Goal: Transaction & Acquisition: Purchase product/service

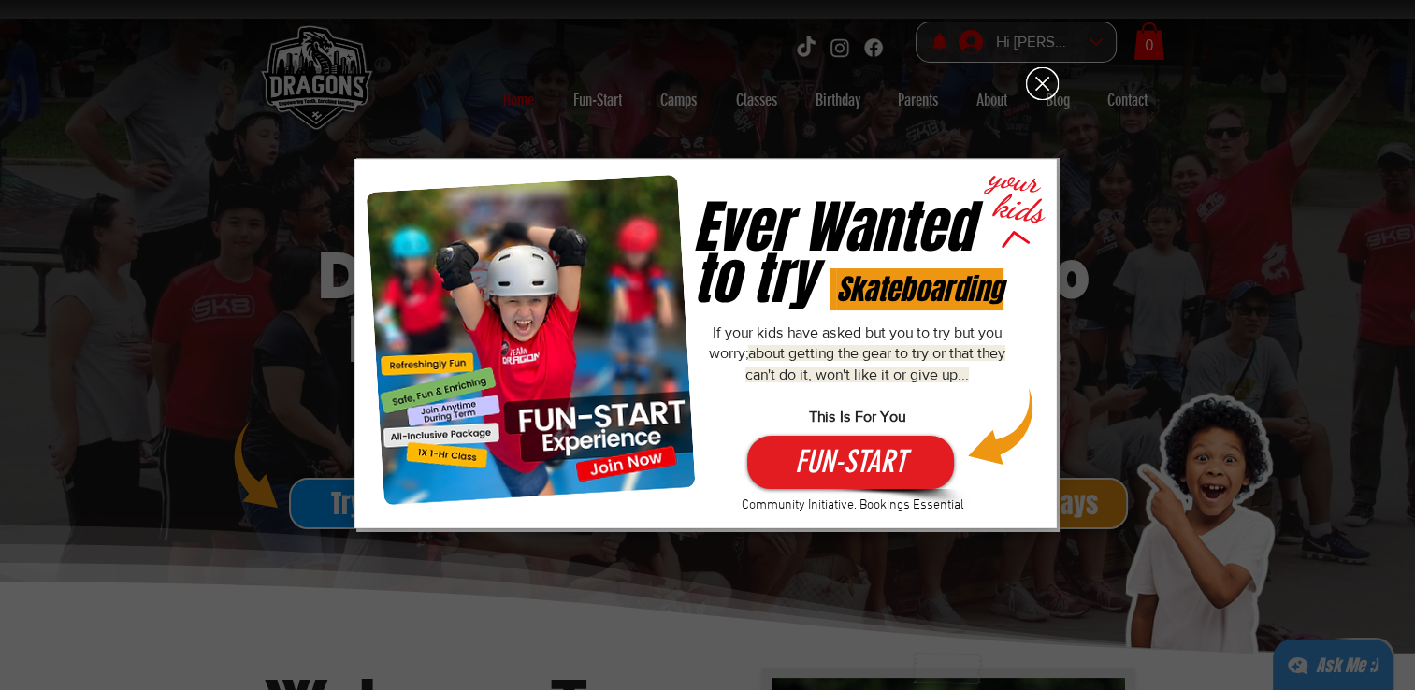
click at [1037, 95] on icon "Back to site" at bounding box center [1042, 83] width 33 height 33
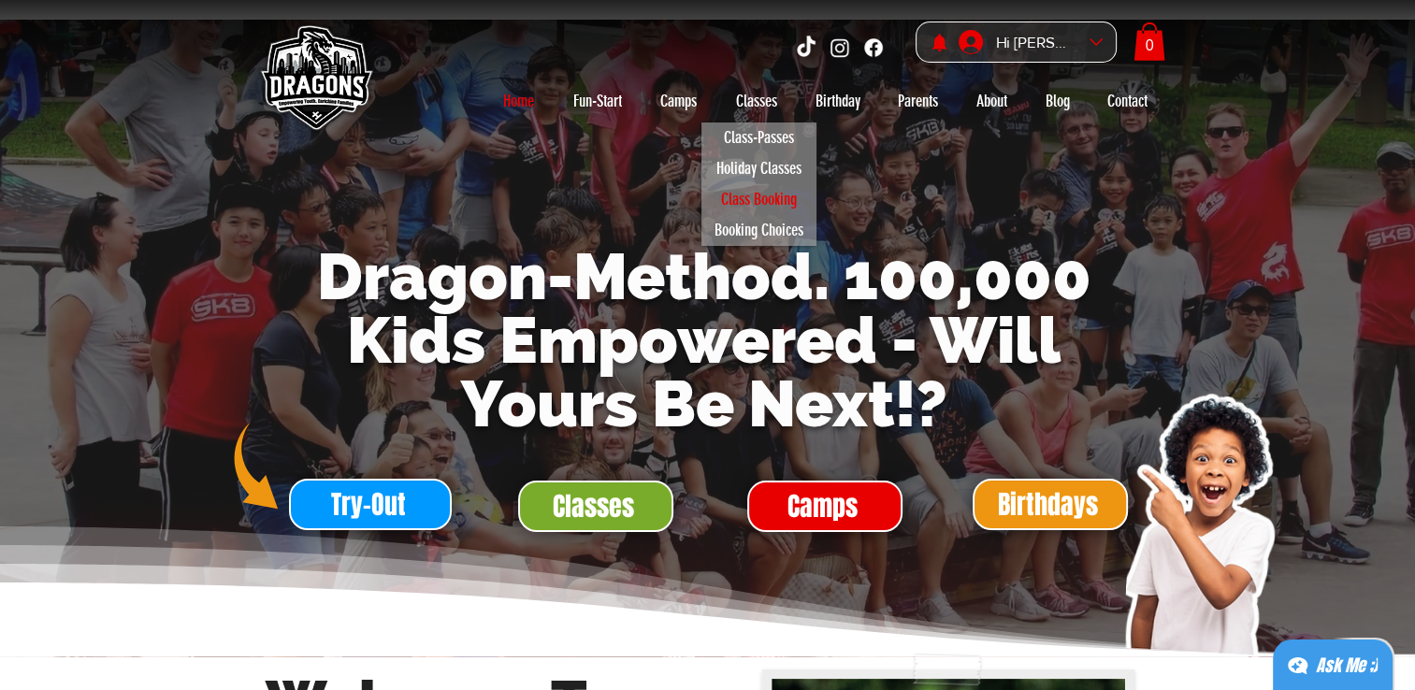
click at [783, 197] on p "Class Booking" at bounding box center [759, 199] width 93 height 31
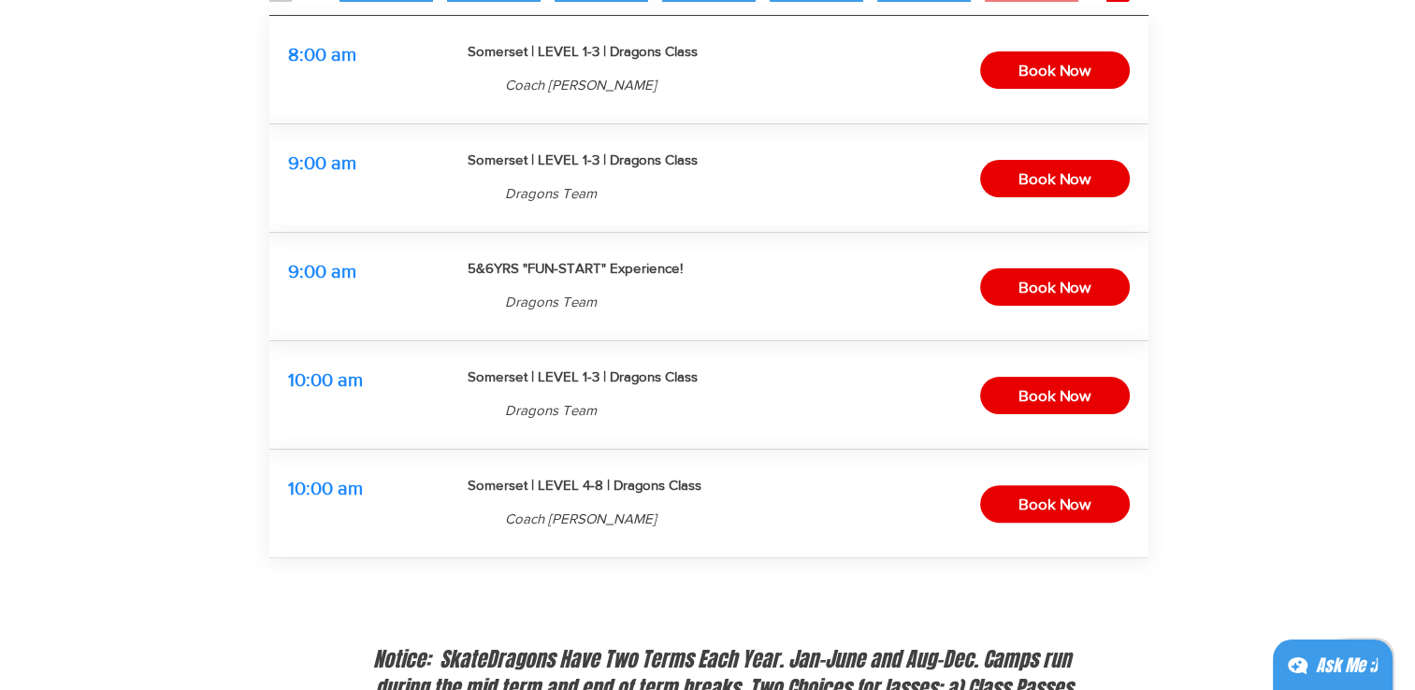
scroll to position [374, 0]
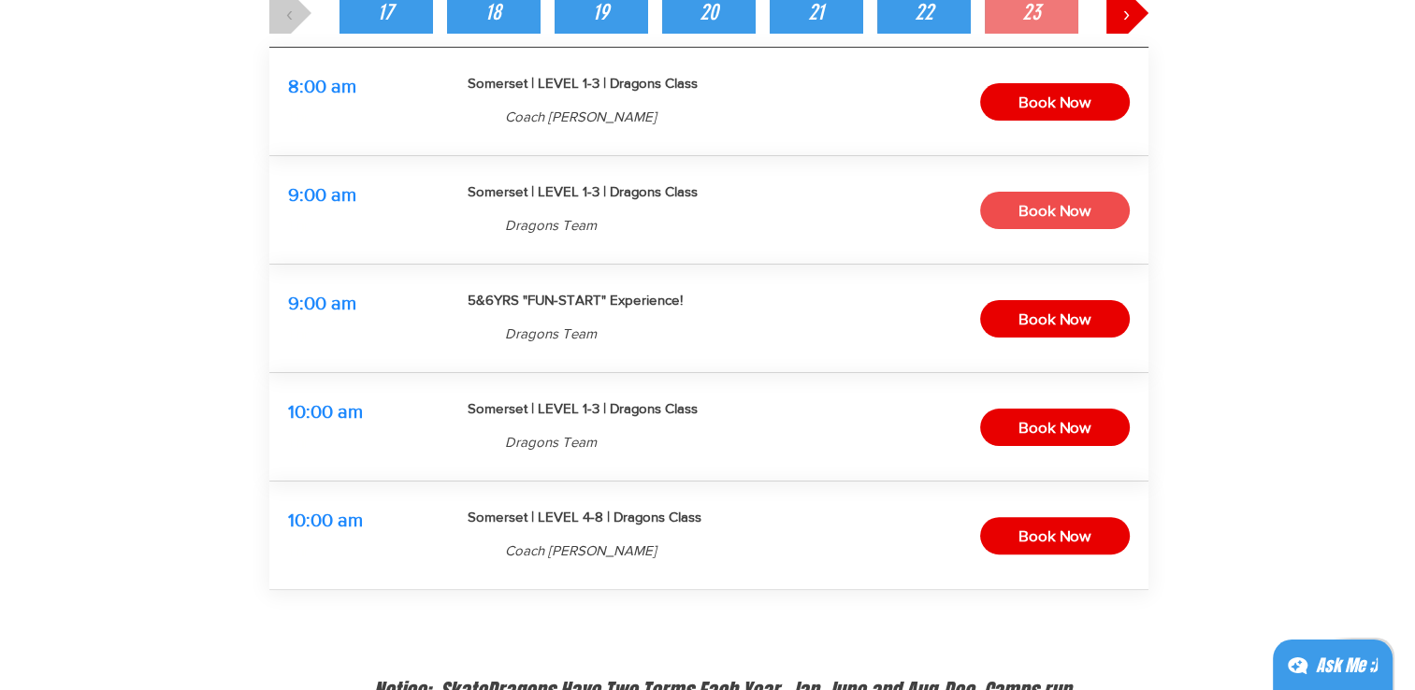
click at [1061, 213] on span "Book Now" at bounding box center [1054, 210] width 72 height 29
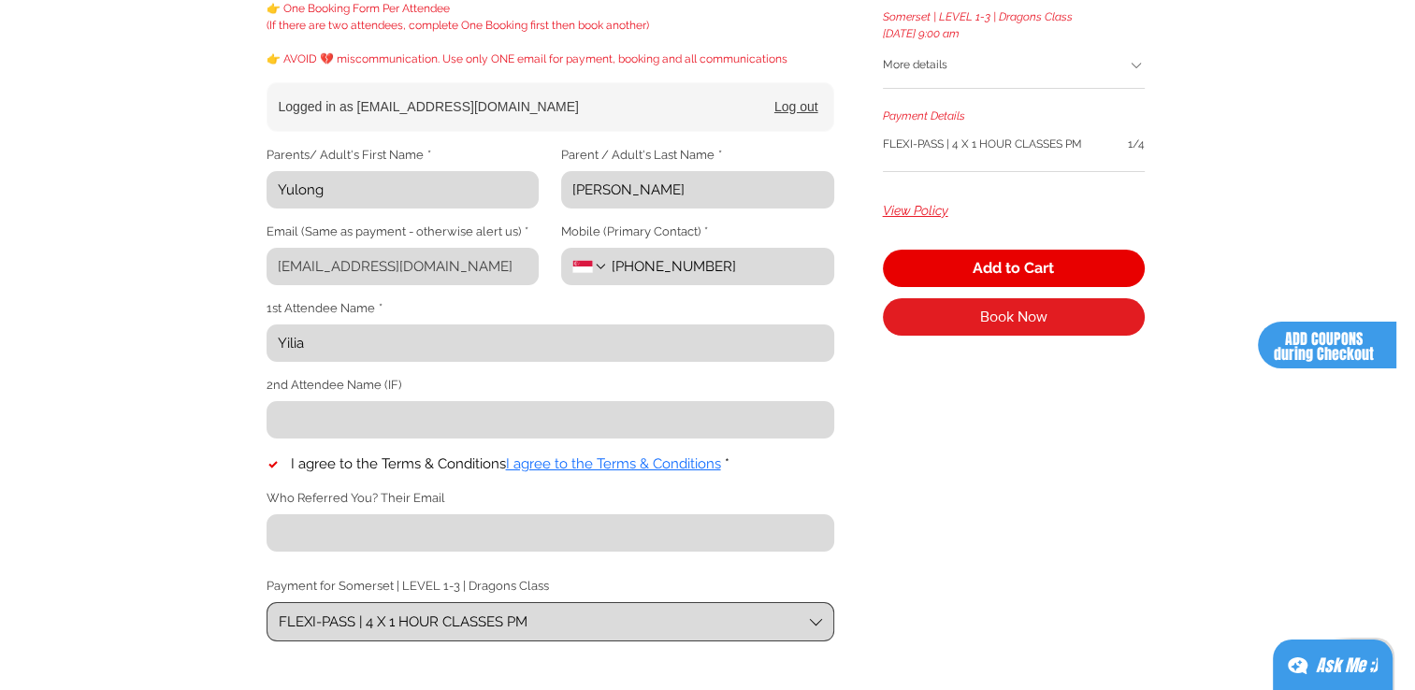
scroll to position [374, 0]
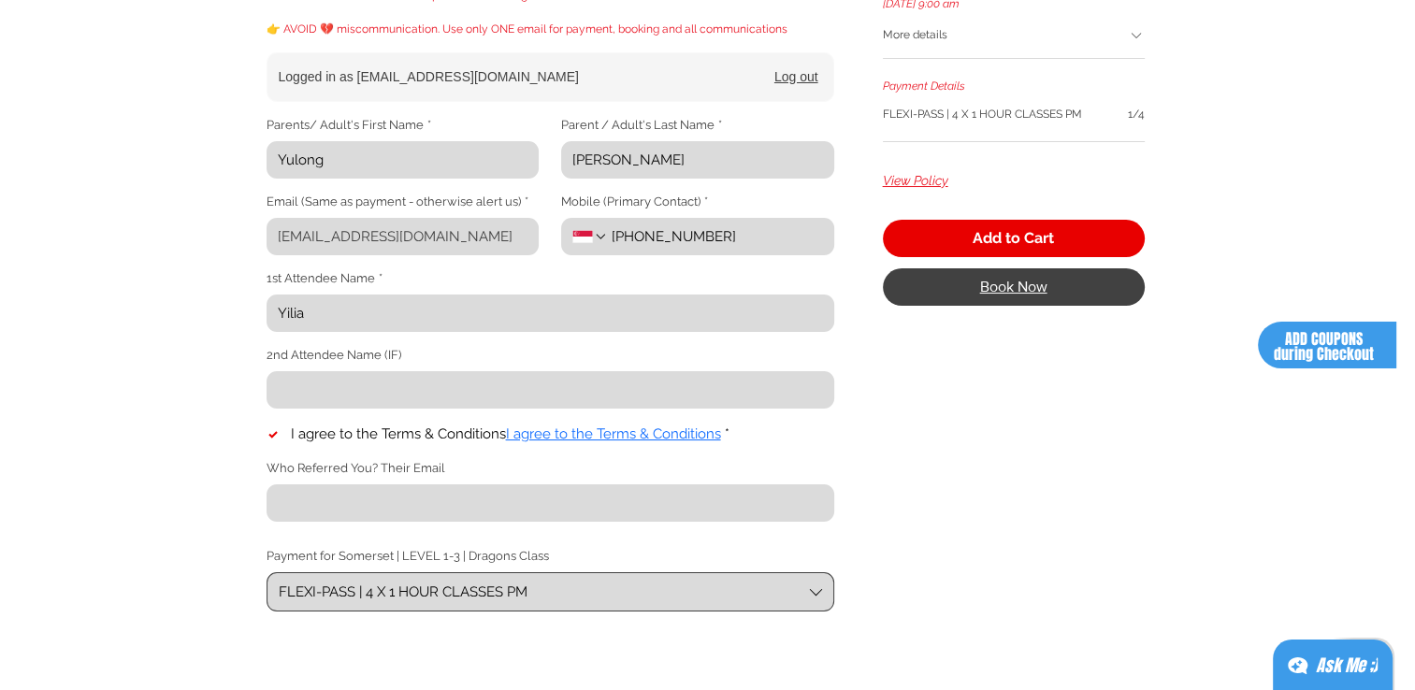
click at [972, 290] on button "Book Now" at bounding box center [1014, 286] width 262 height 37
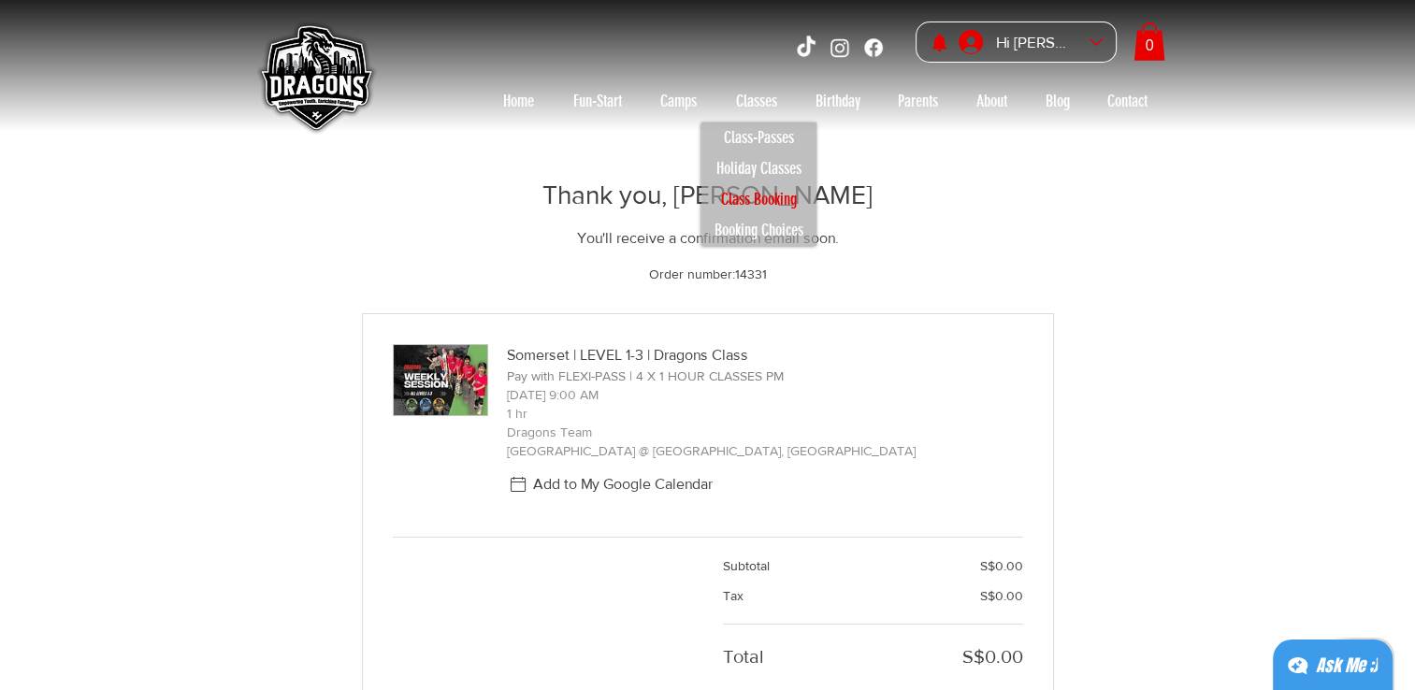
click at [758, 196] on p "Class Booking" at bounding box center [759, 199] width 93 height 31
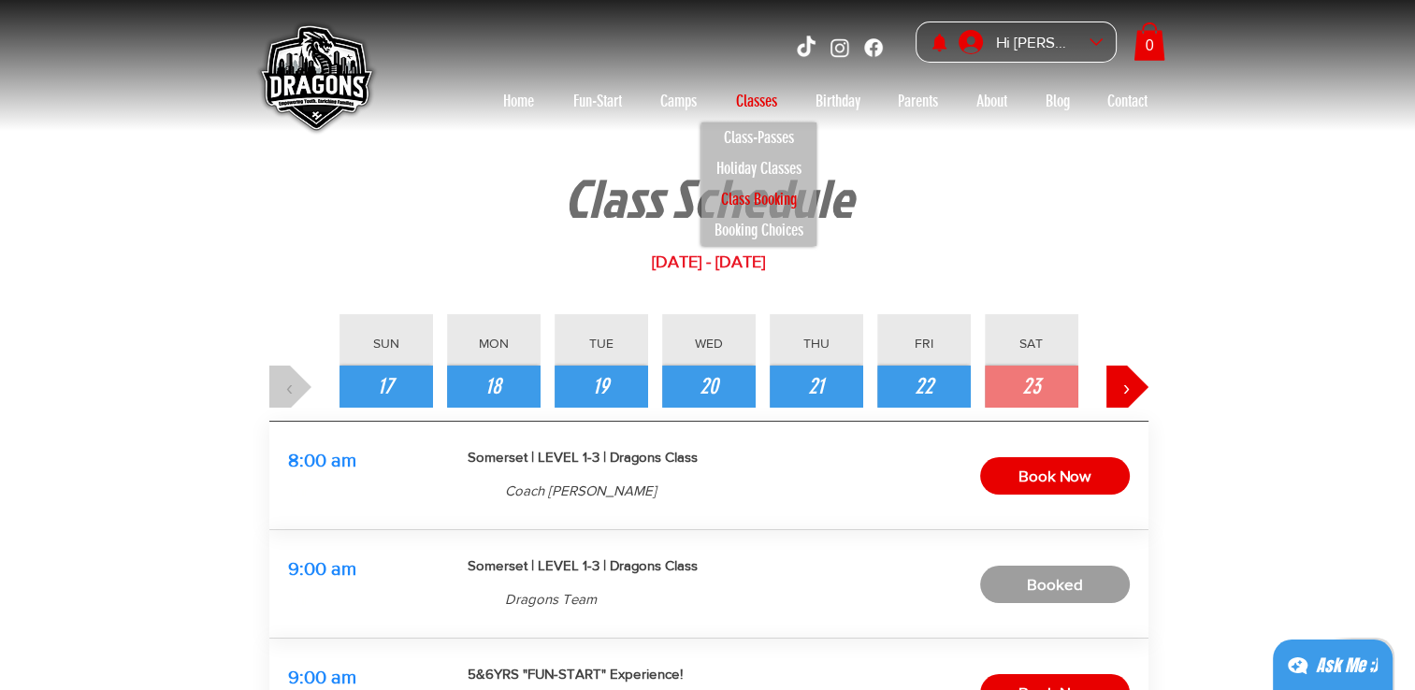
scroll to position [281, 0]
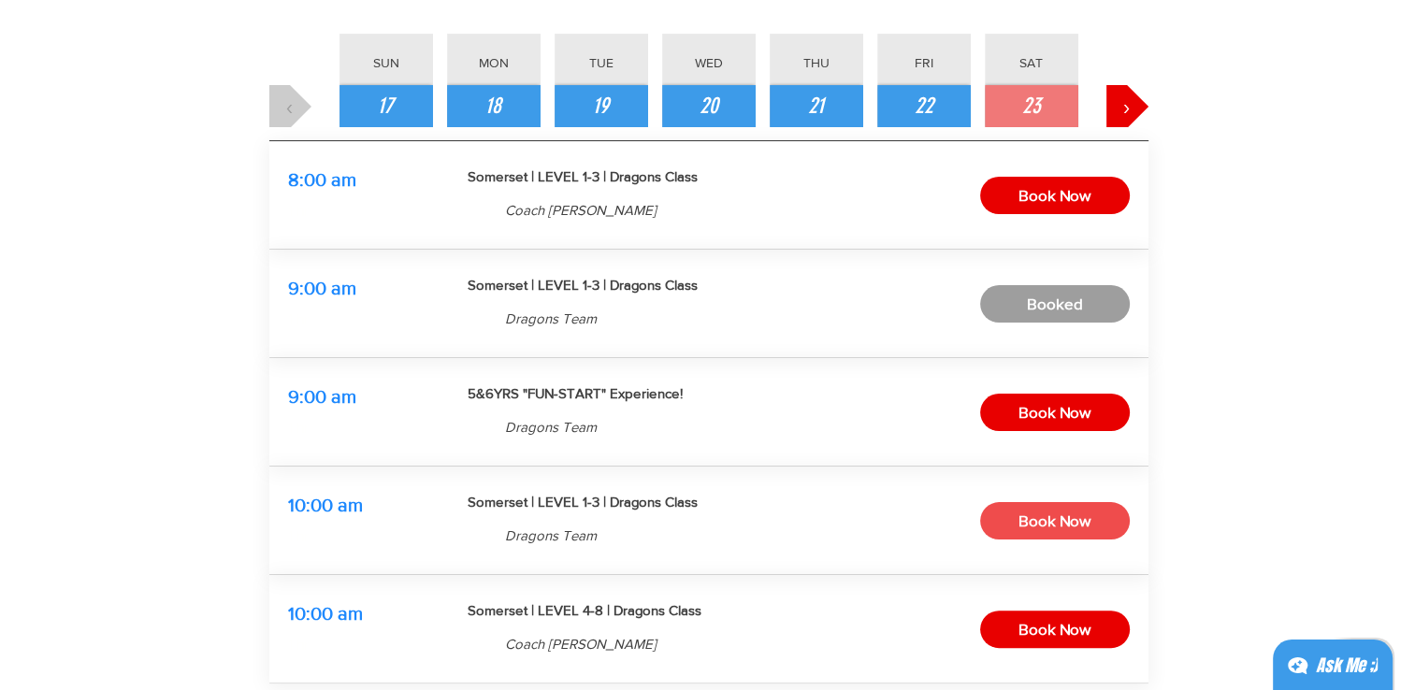
click at [1067, 518] on span "Book Now" at bounding box center [1054, 521] width 72 height 29
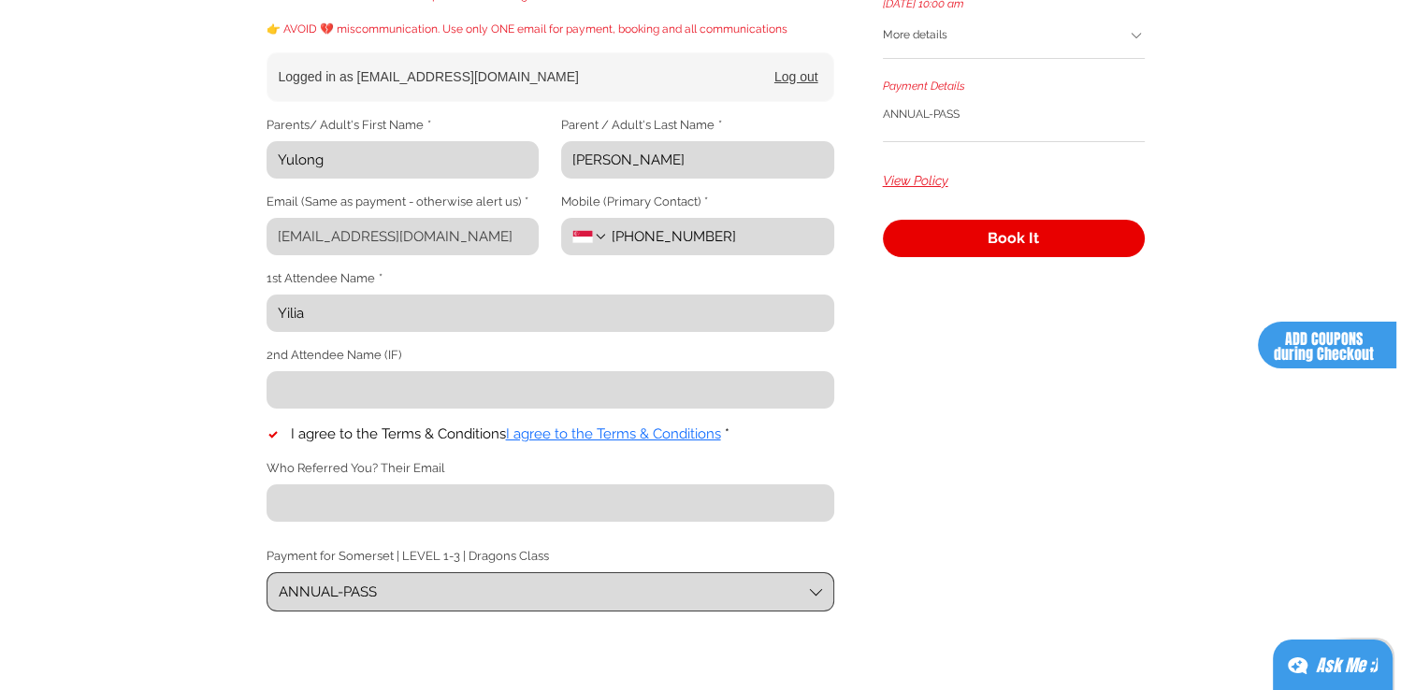
scroll to position [281, 0]
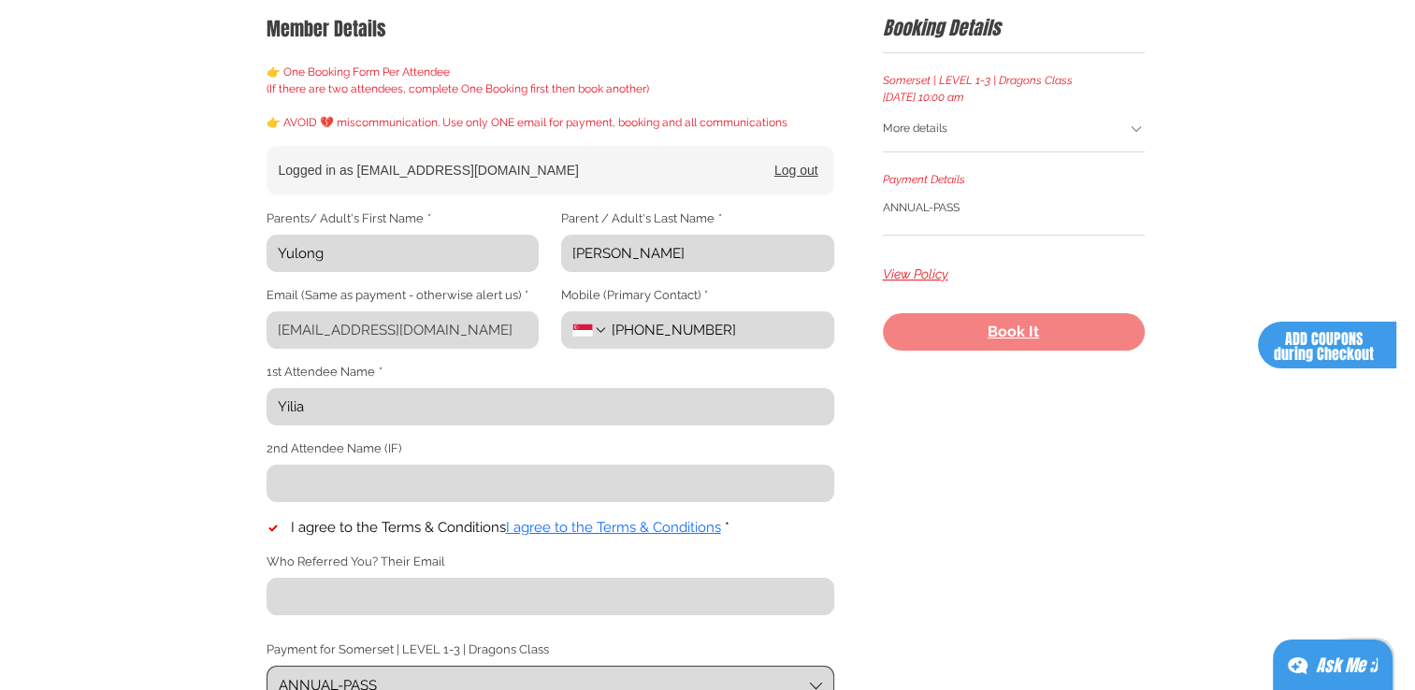
click at [1016, 333] on span "Book It" at bounding box center [1012, 331] width 51 height 15
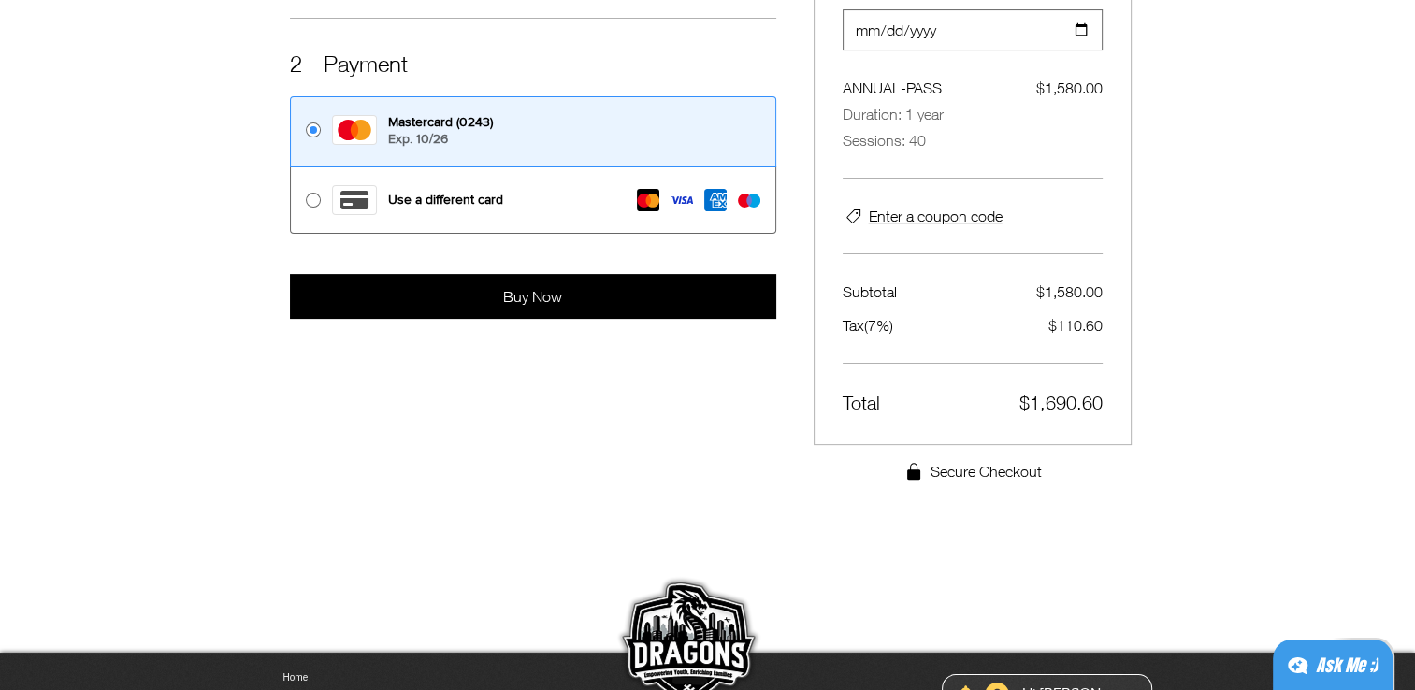
scroll to position [141, 0]
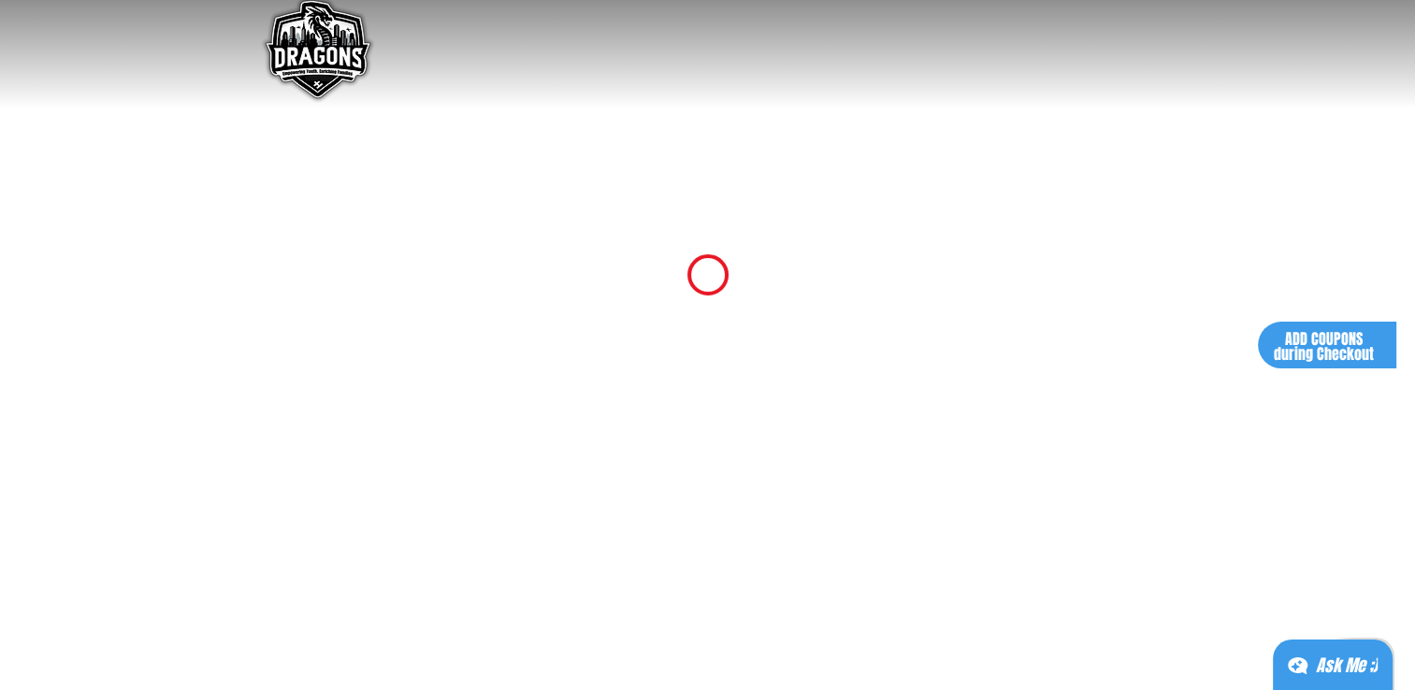
scroll to position [281, 0]
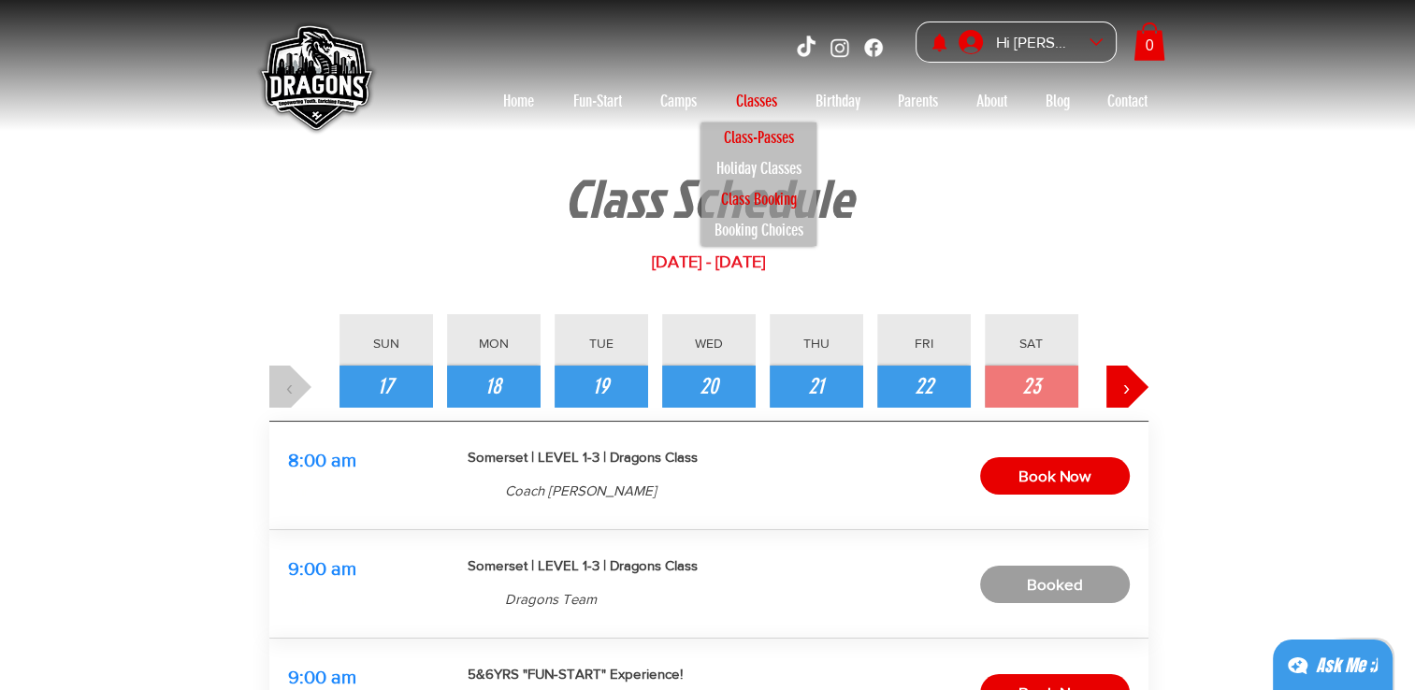
click at [759, 129] on p "Class-Passes" at bounding box center [758, 137] width 87 height 31
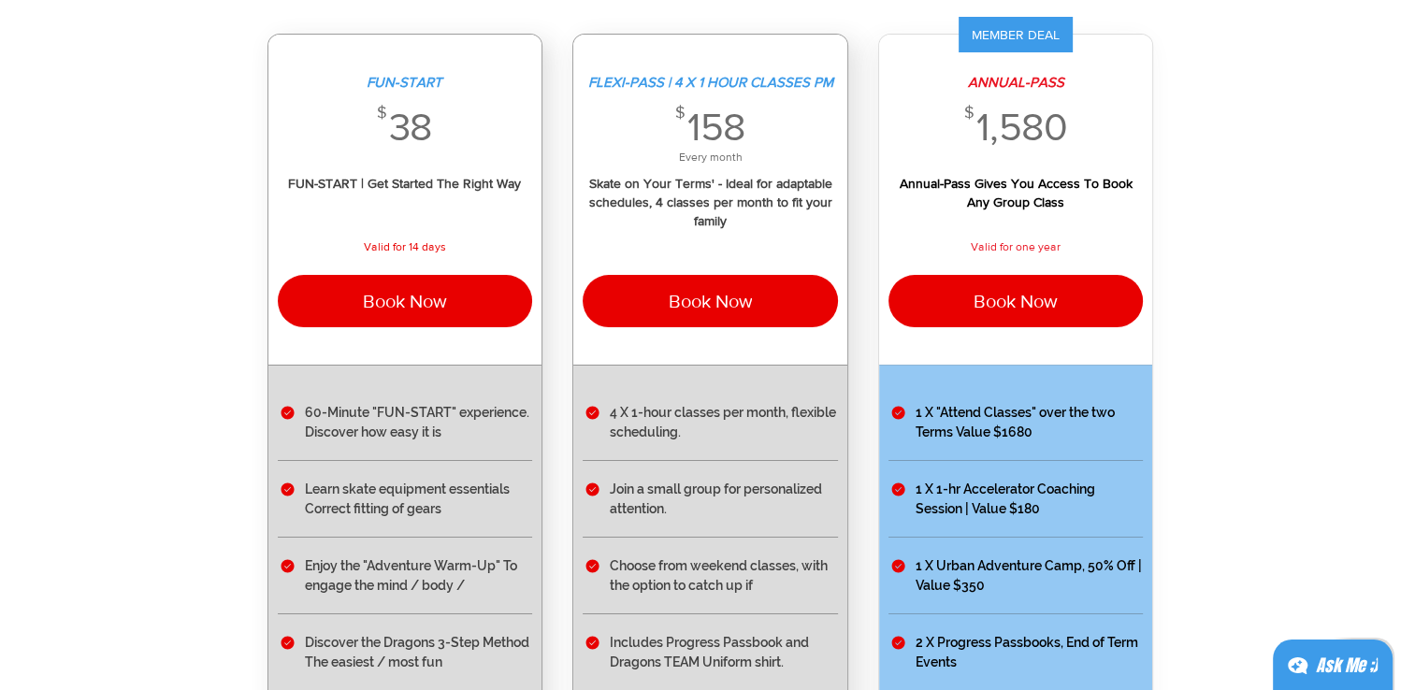
scroll to position [187, 0]
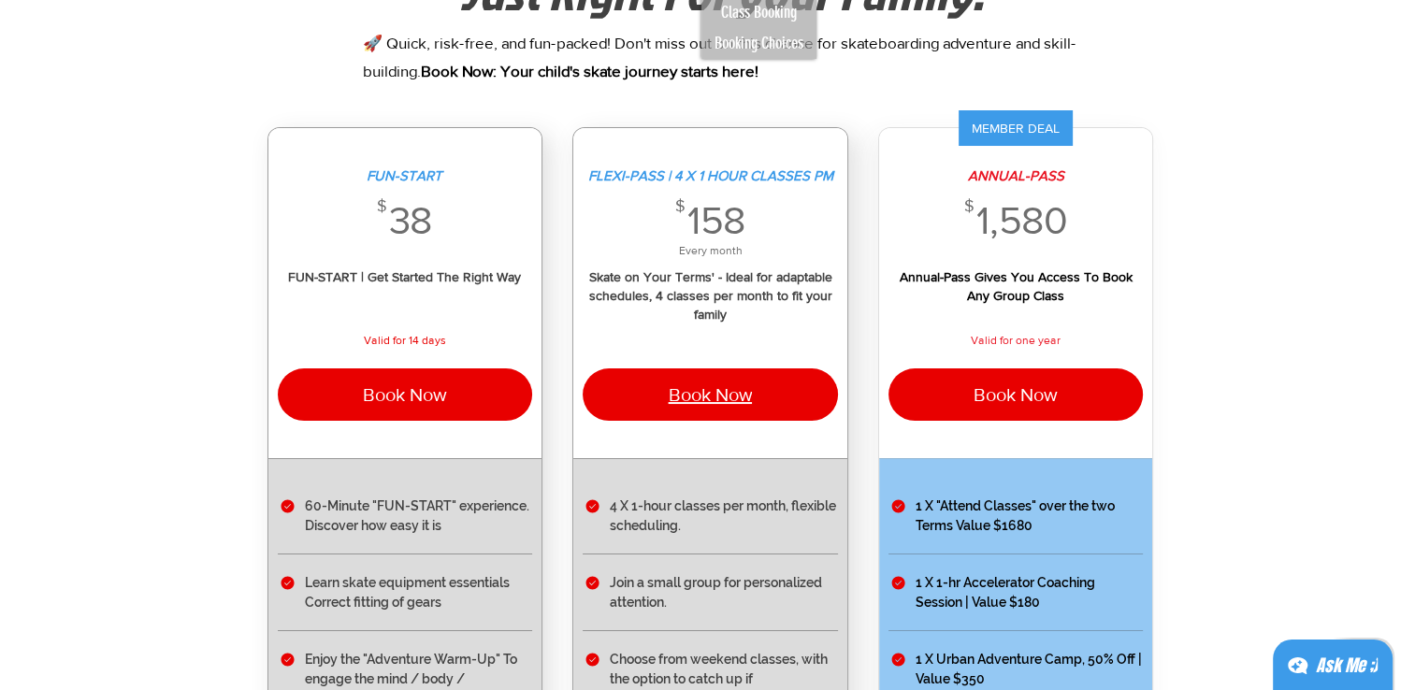
click at [717, 400] on span "Book Now" at bounding box center [710, 394] width 84 height 21
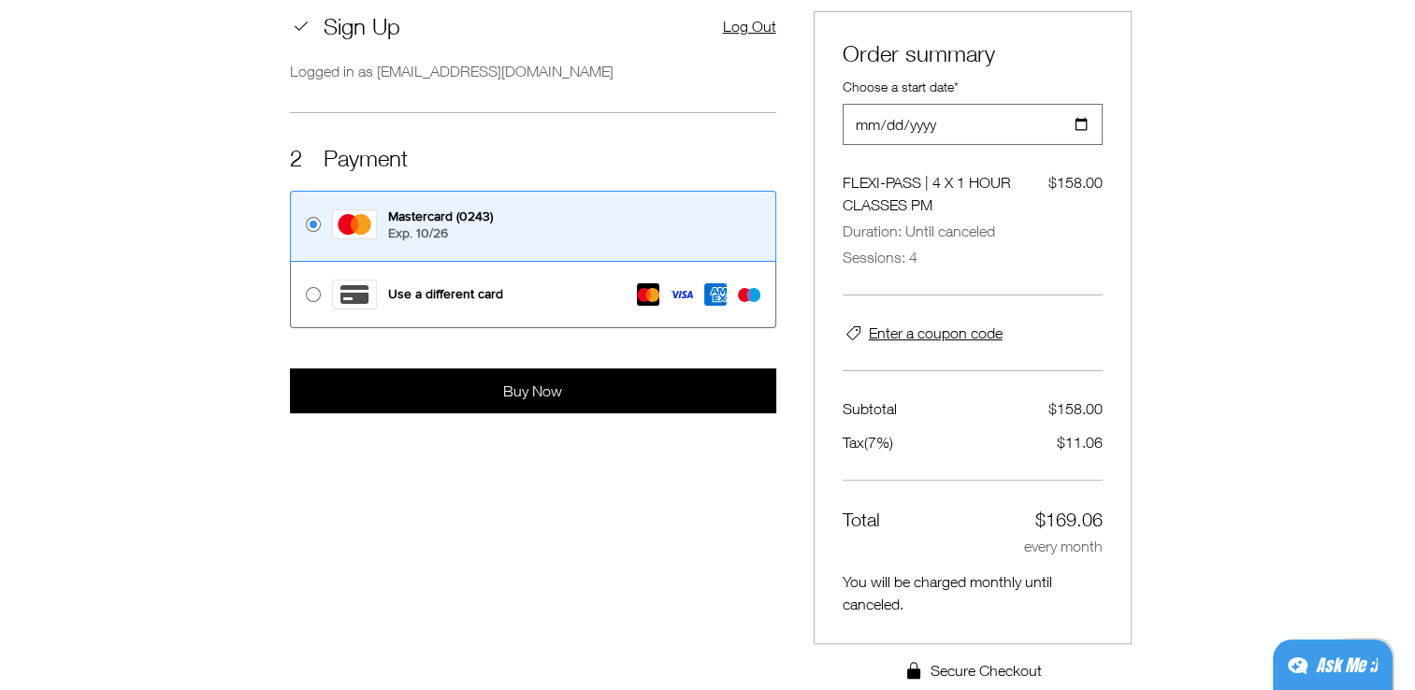
scroll to position [422, 0]
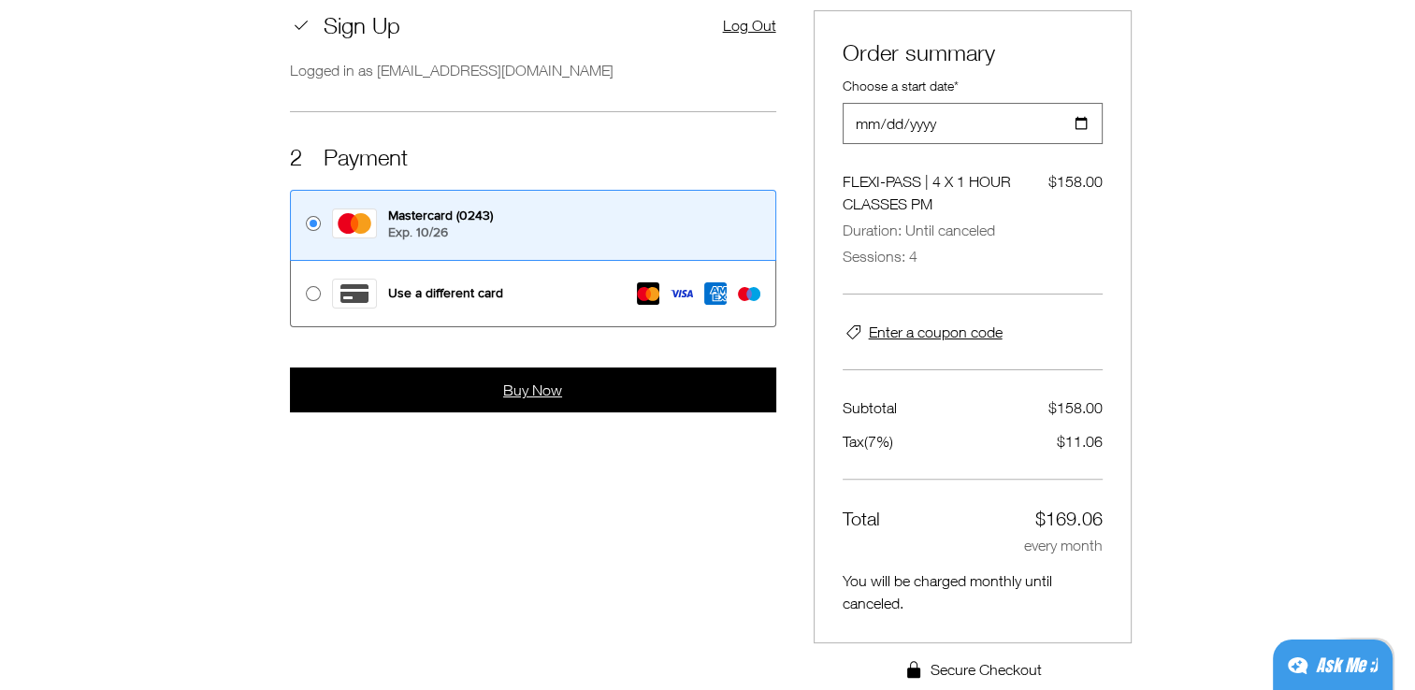
click at [612, 380] on button "Buy Now" at bounding box center [533, 389] width 486 height 45
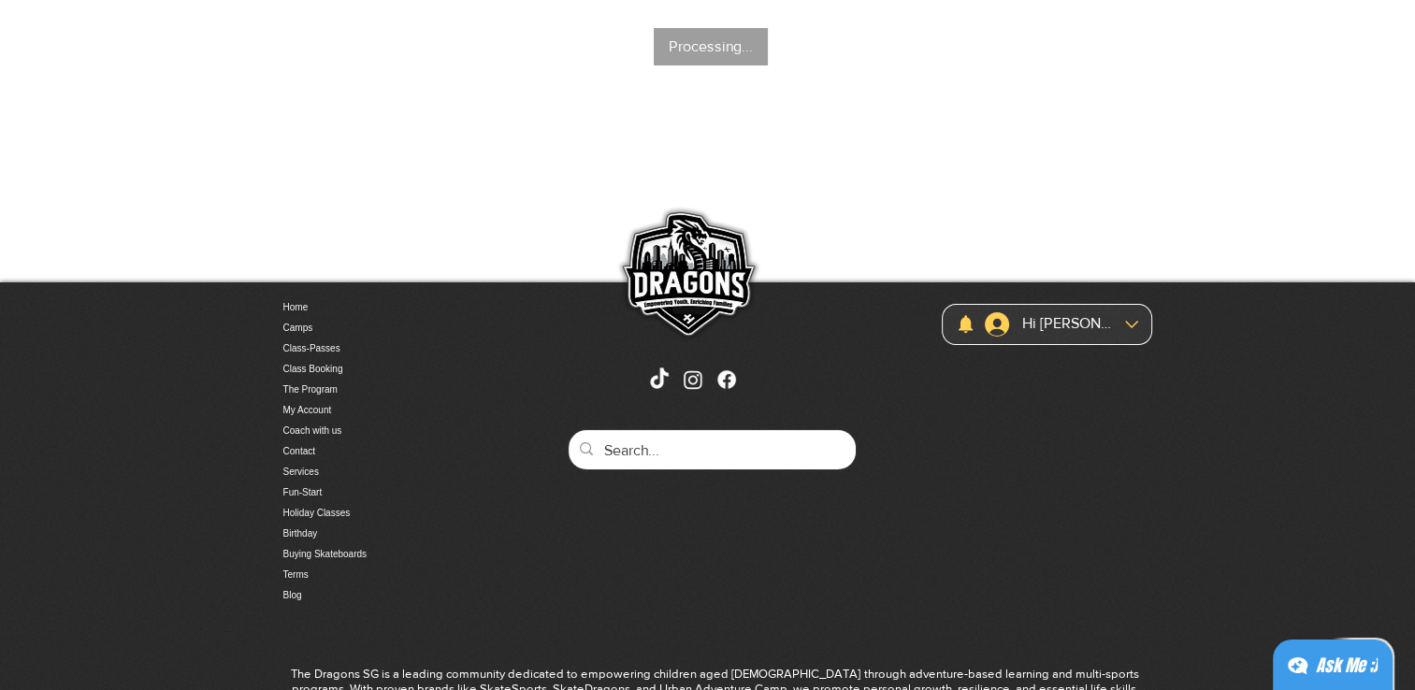
scroll to position [38, 0]
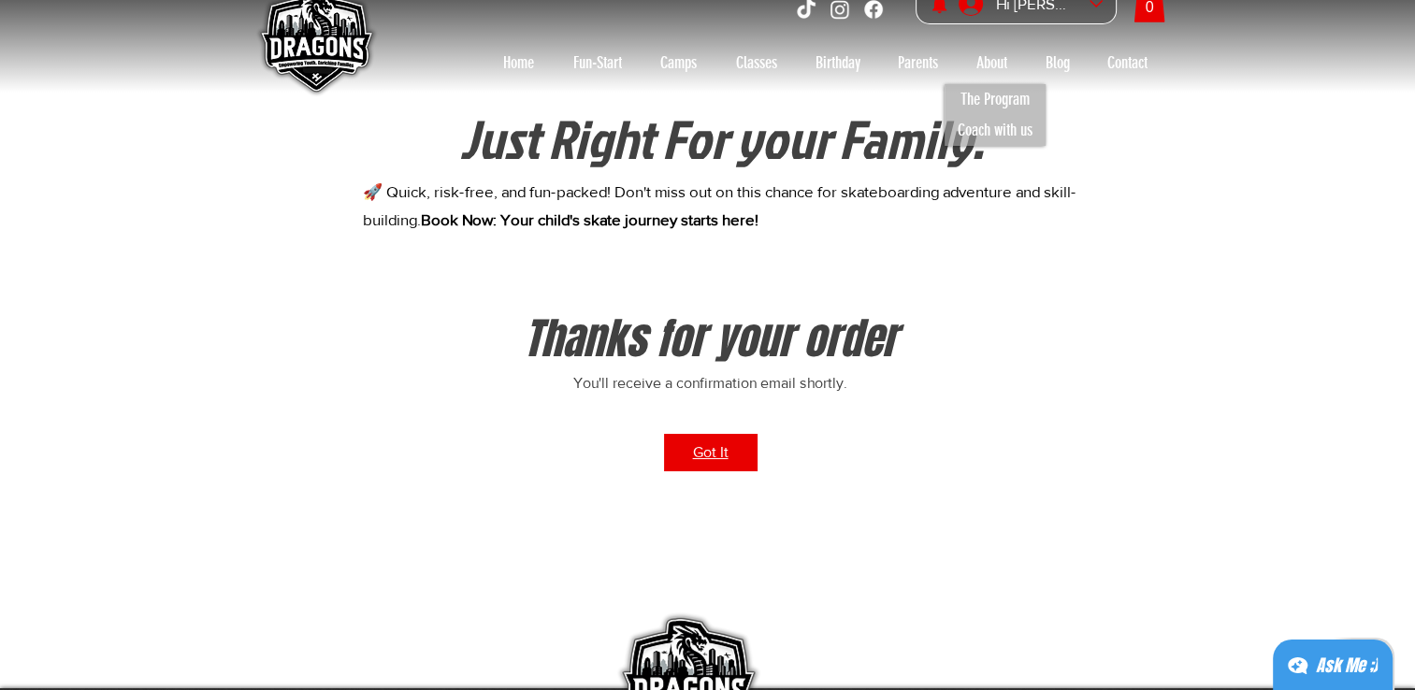
click at [705, 448] on span "Got It" at bounding box center [711, 452] width 36 height 15
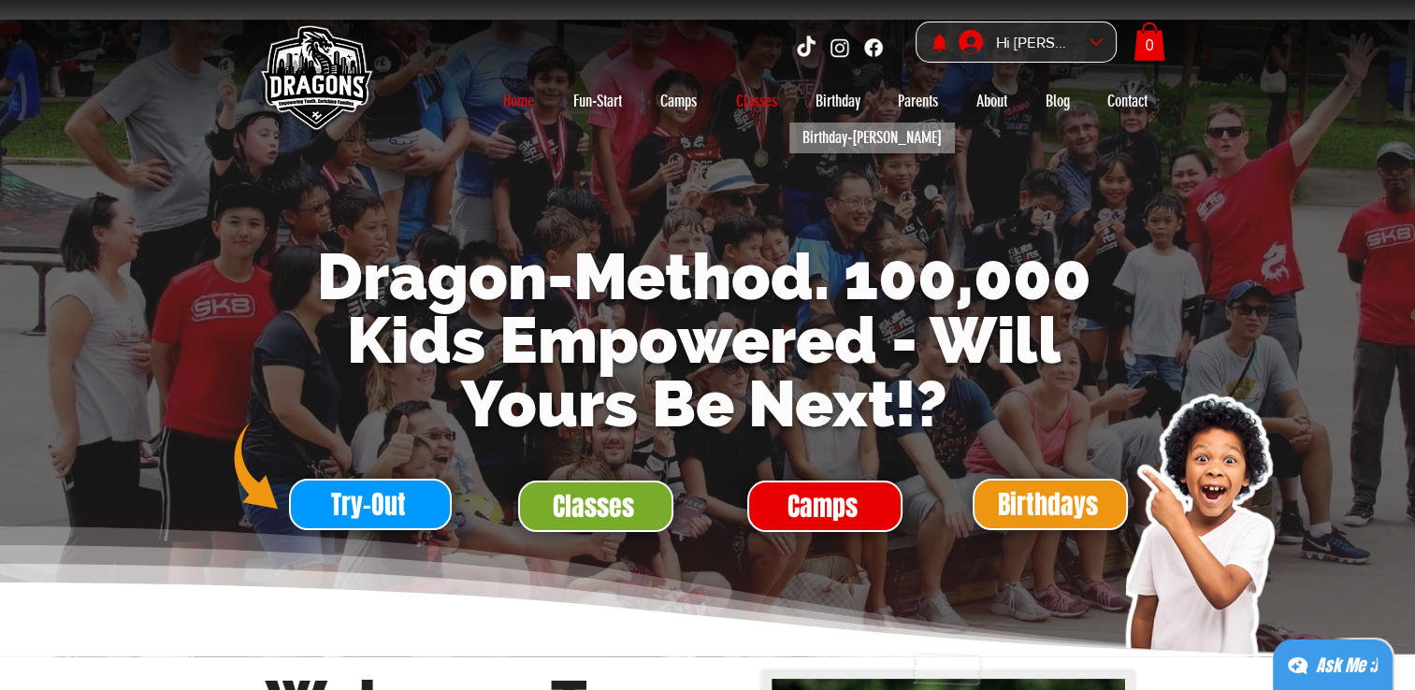
click at [756, 98] on p "Classes" at bounding box center [757, 101] width 60 height 30
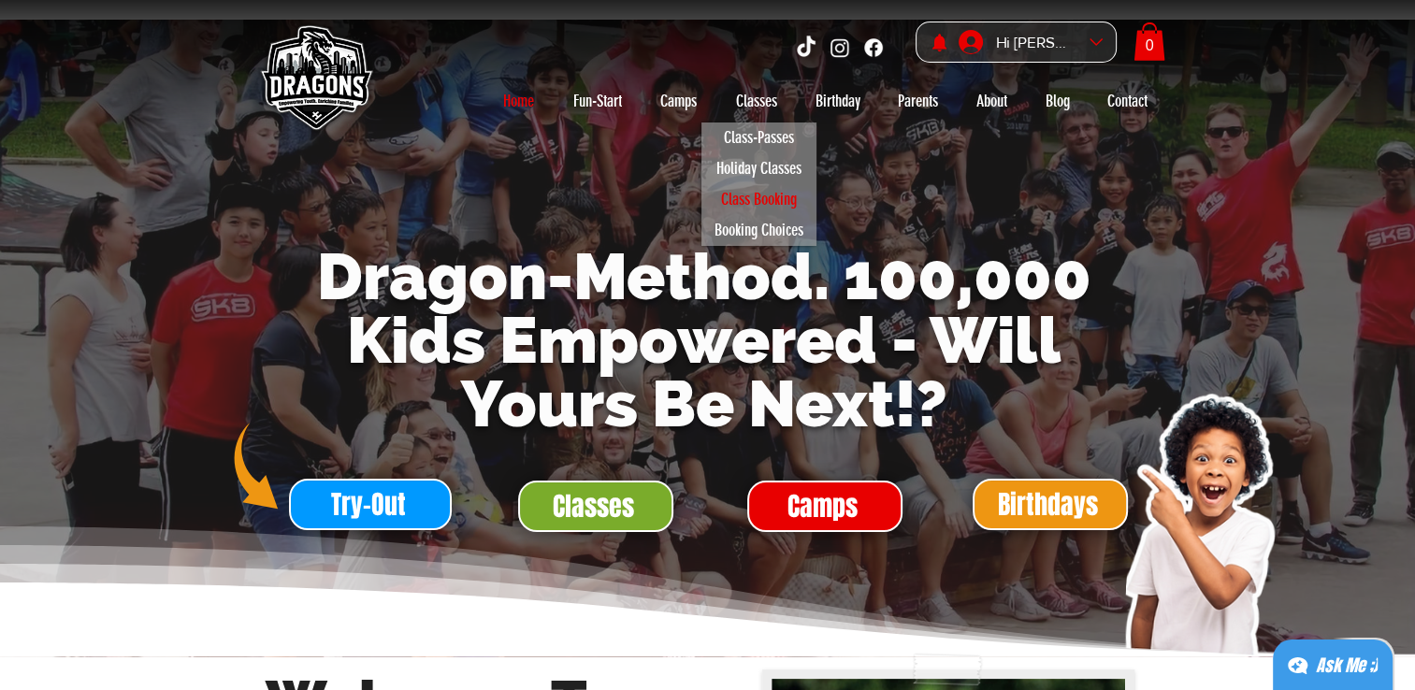
click at [767, 208] on p "Class Booking" at bounding box center [759, 199] width 93 height 31
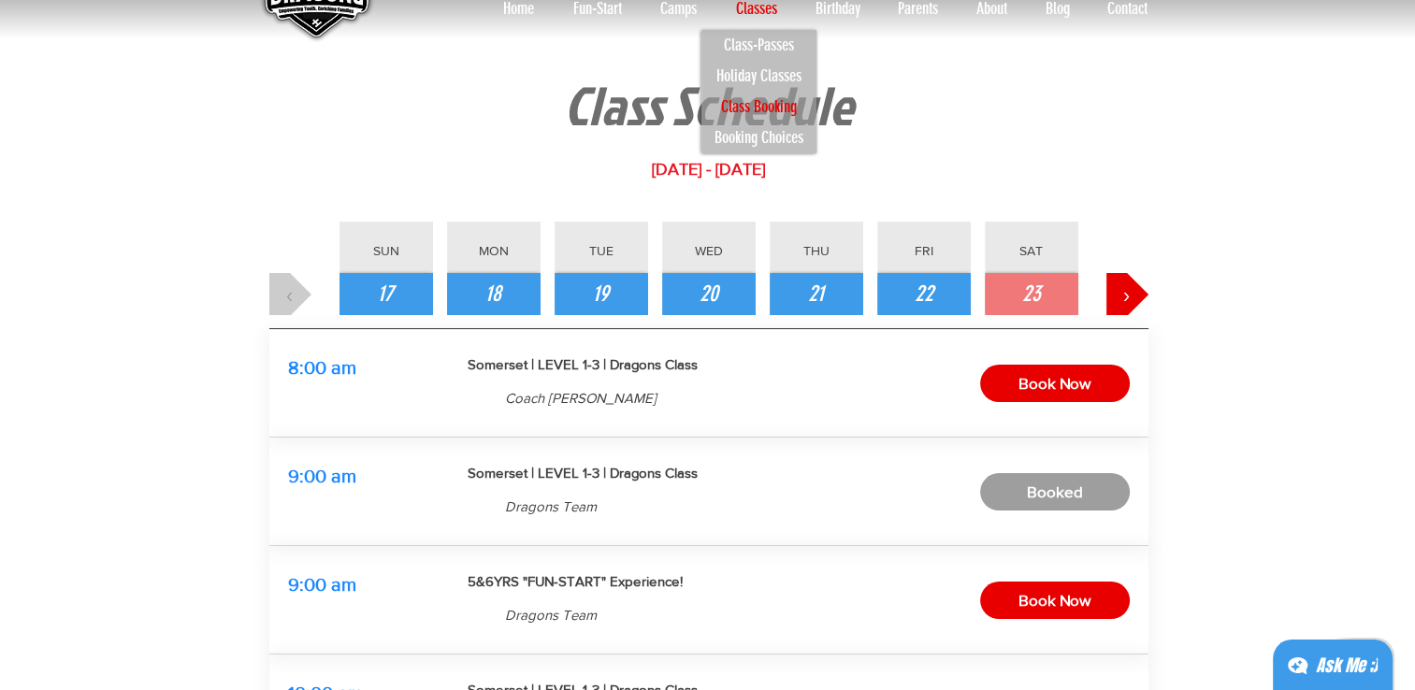
scroll to position [281, 0]
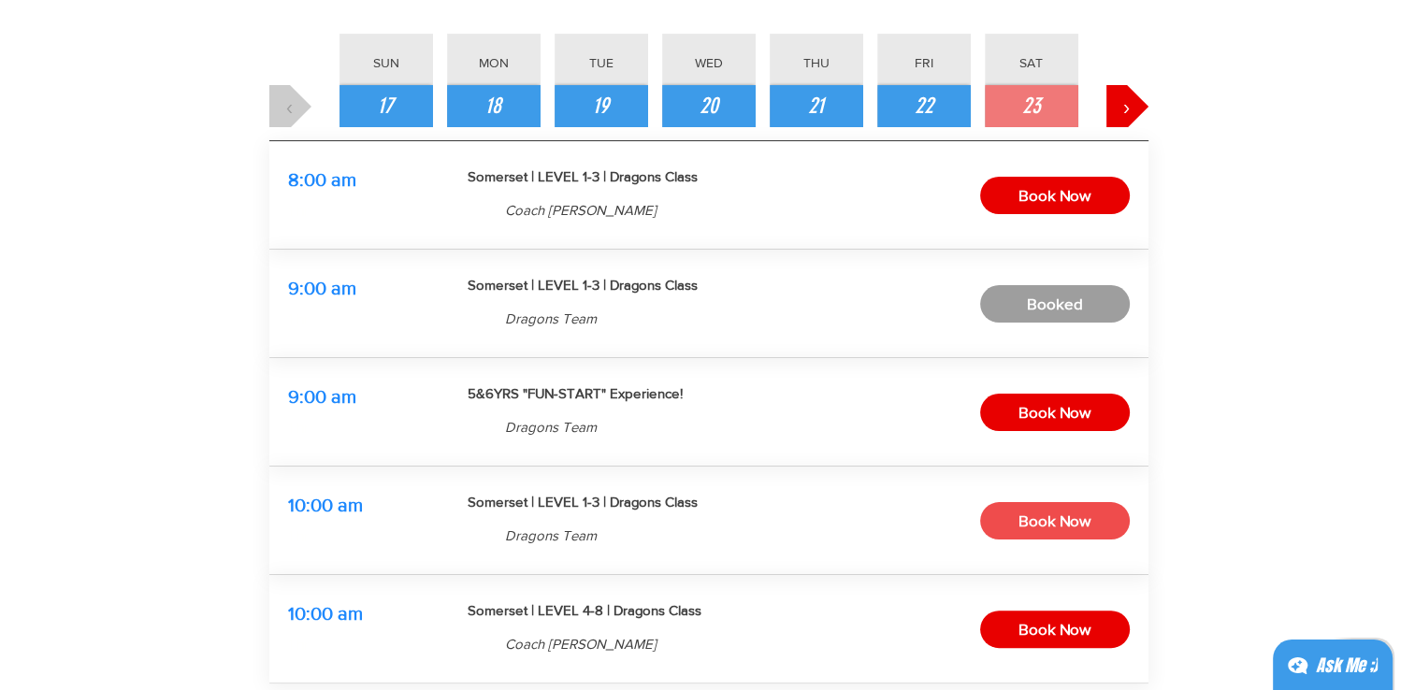
click at [1038, 530] on span "Book Now" at bounding box center [1054, 521] width 72 height 29
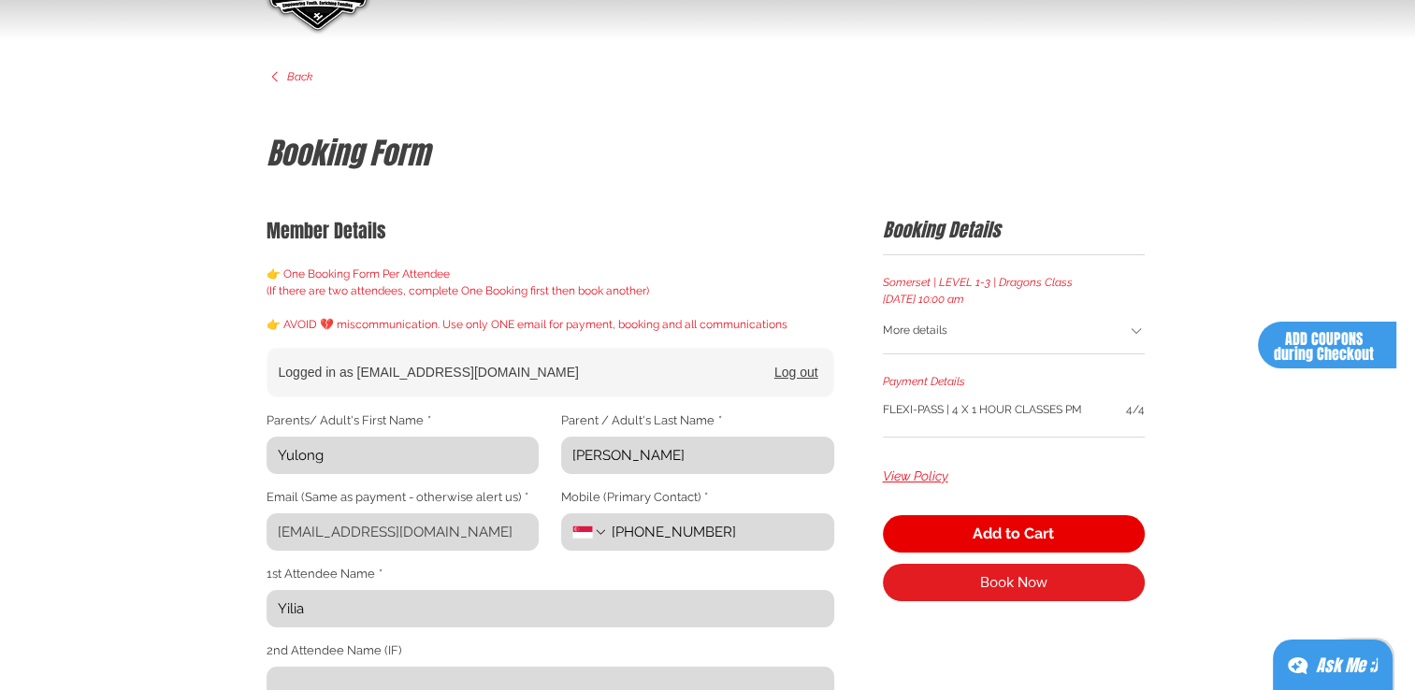
scroll to position [187, 0]
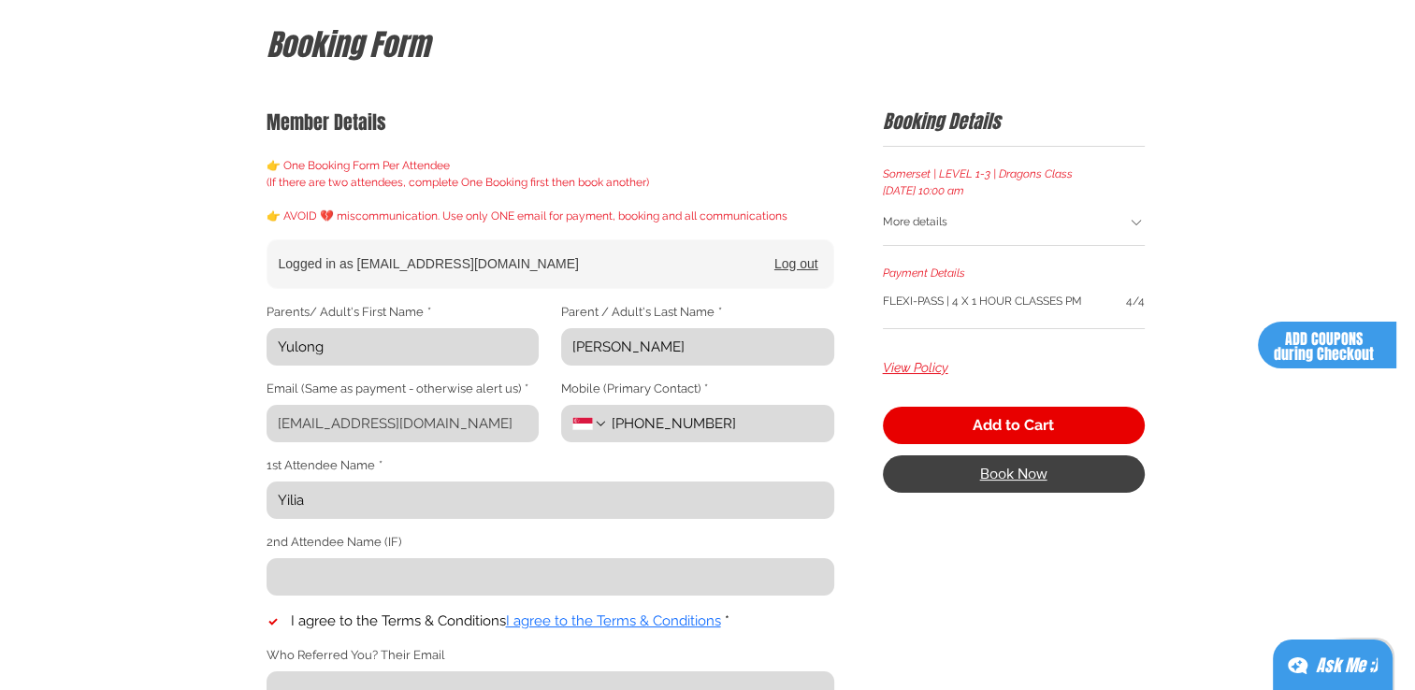
click at [1030, 488] on button "Book Now" at bounding box center [1014, 473] width 262 height 37
